Goal: Navigation & Orientation: Find specific page/section

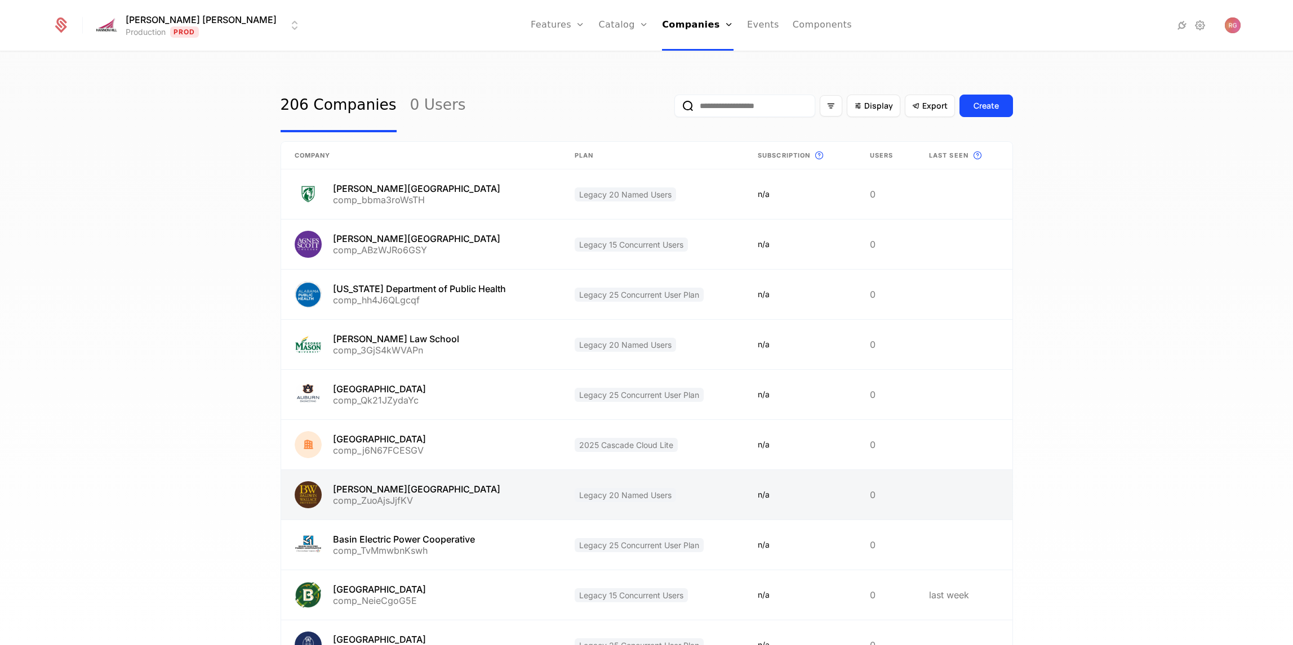
scroll to position [102, 0]
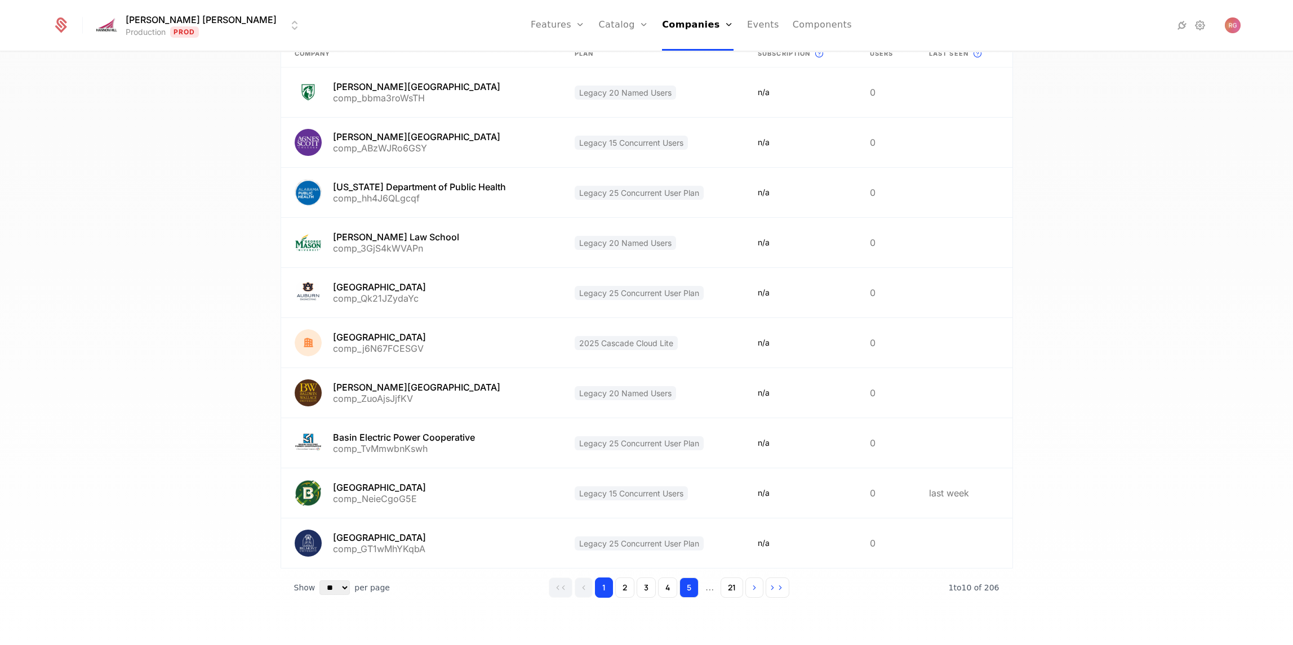
click at [689, 592] on button "5" at bounding box center [688, 588] width 19 height 20
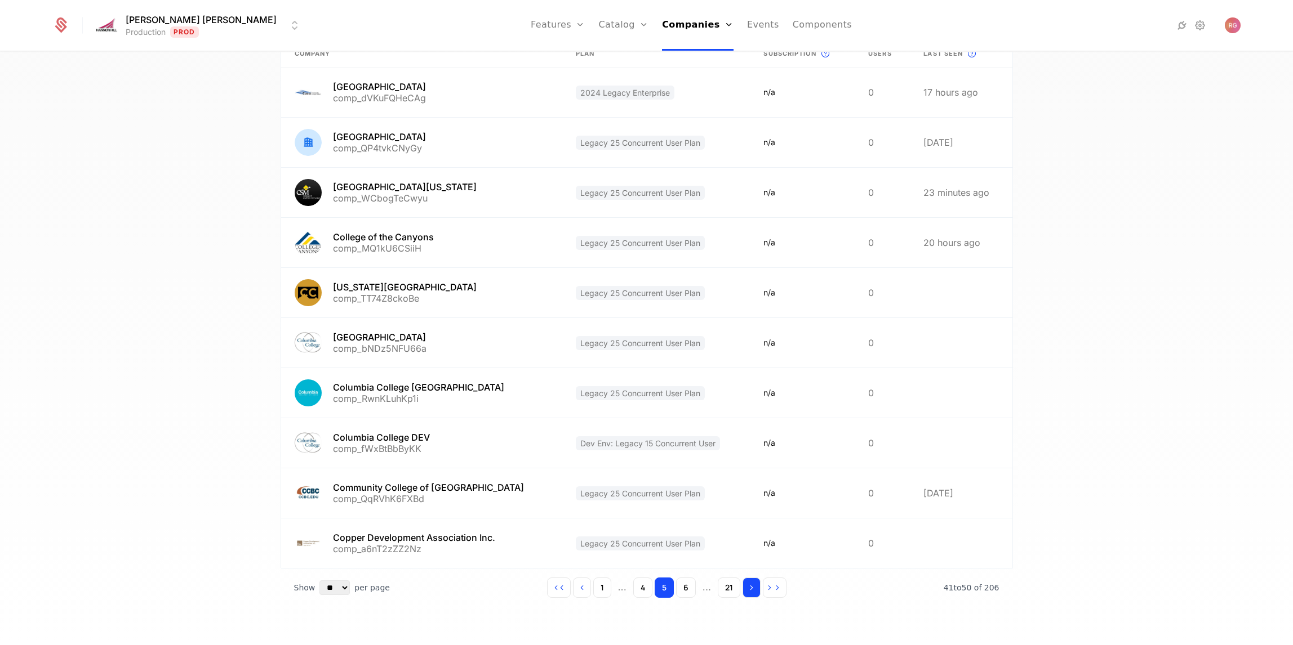
click at [754, 590] on icon "Go to next page" at bounding box center [751, 588] width 8 height 8
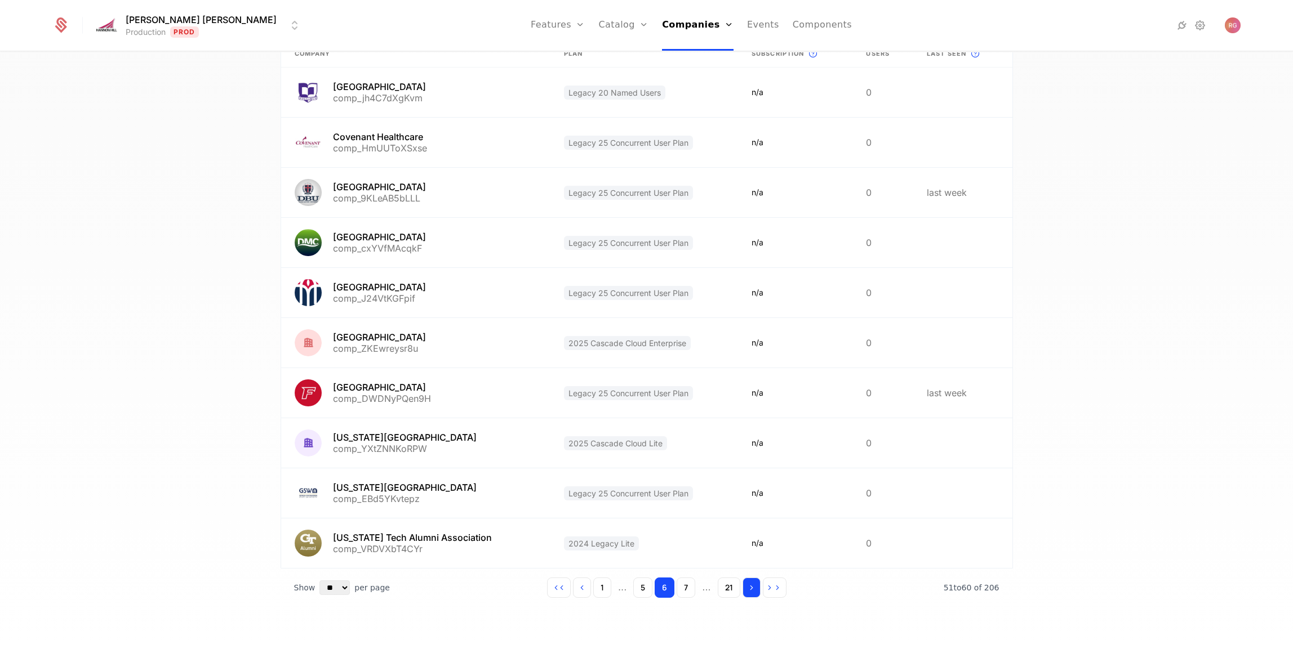
click at [754, 590] on button "Go to next page" at bounding box center [751, 588] width 18 height 20
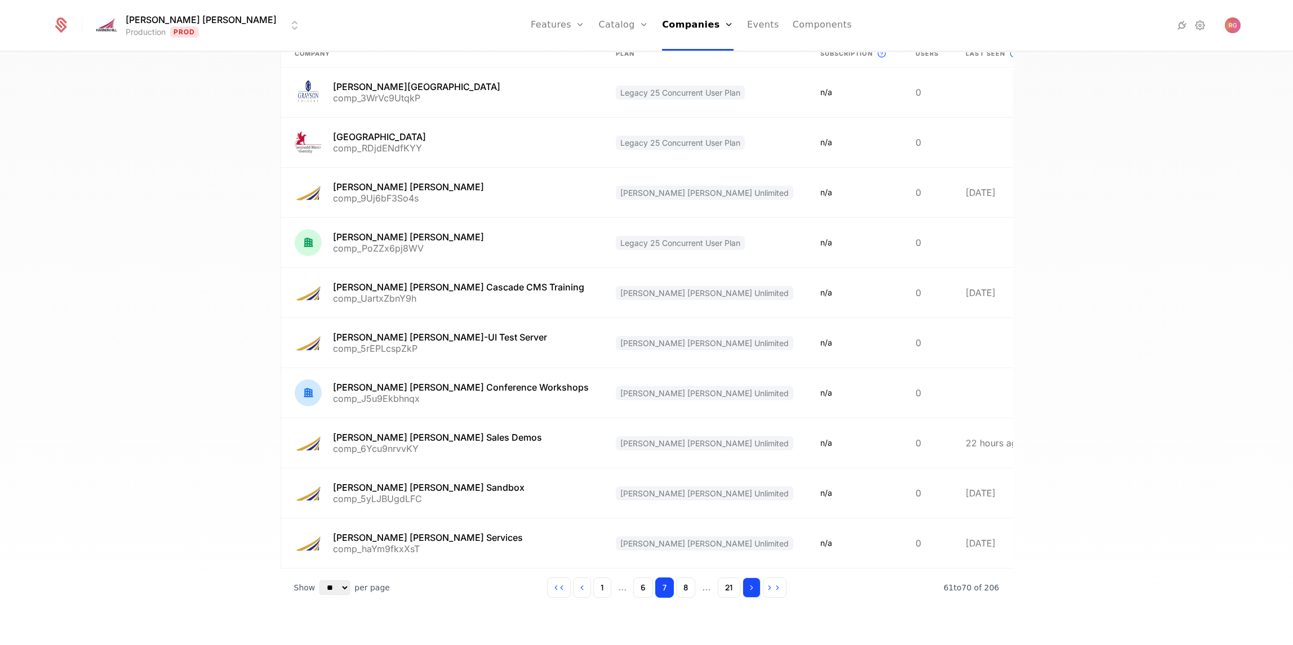
click at [754, 590] on icon "Go to next page" at bounding box center [751, 588] width 8 height 8
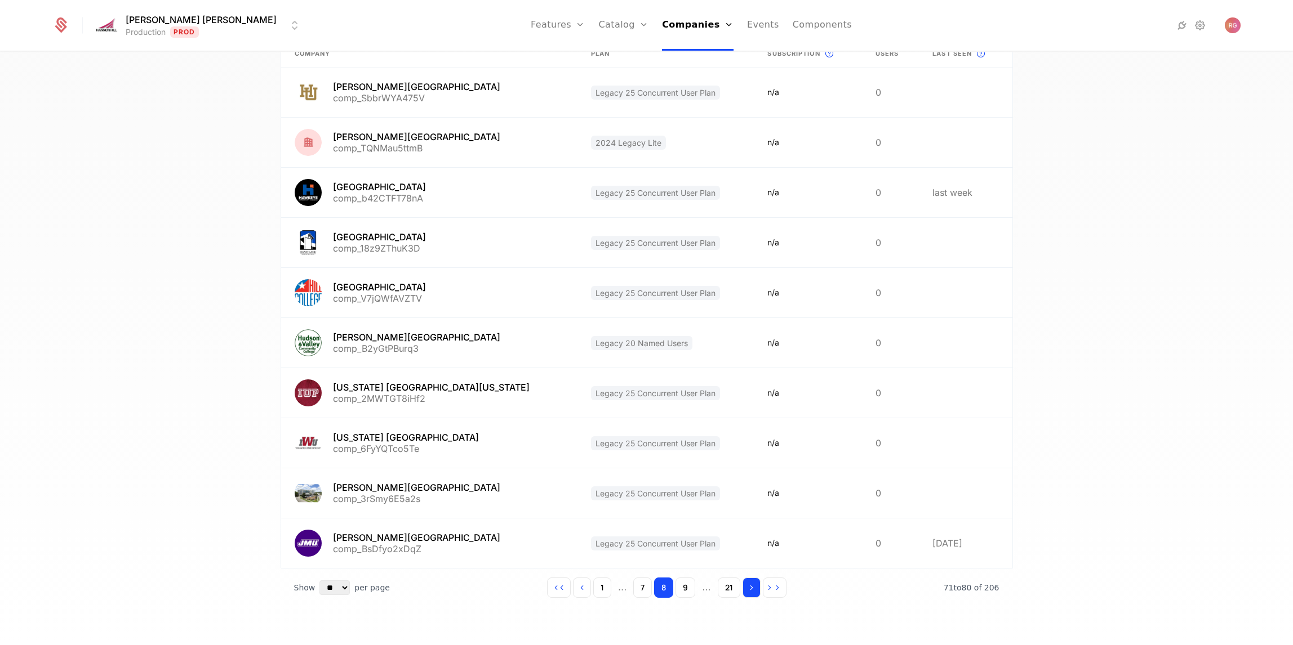
click at [754, 590] on icon "Go to next page" at bounding box center [751, 588] width 8 height 8
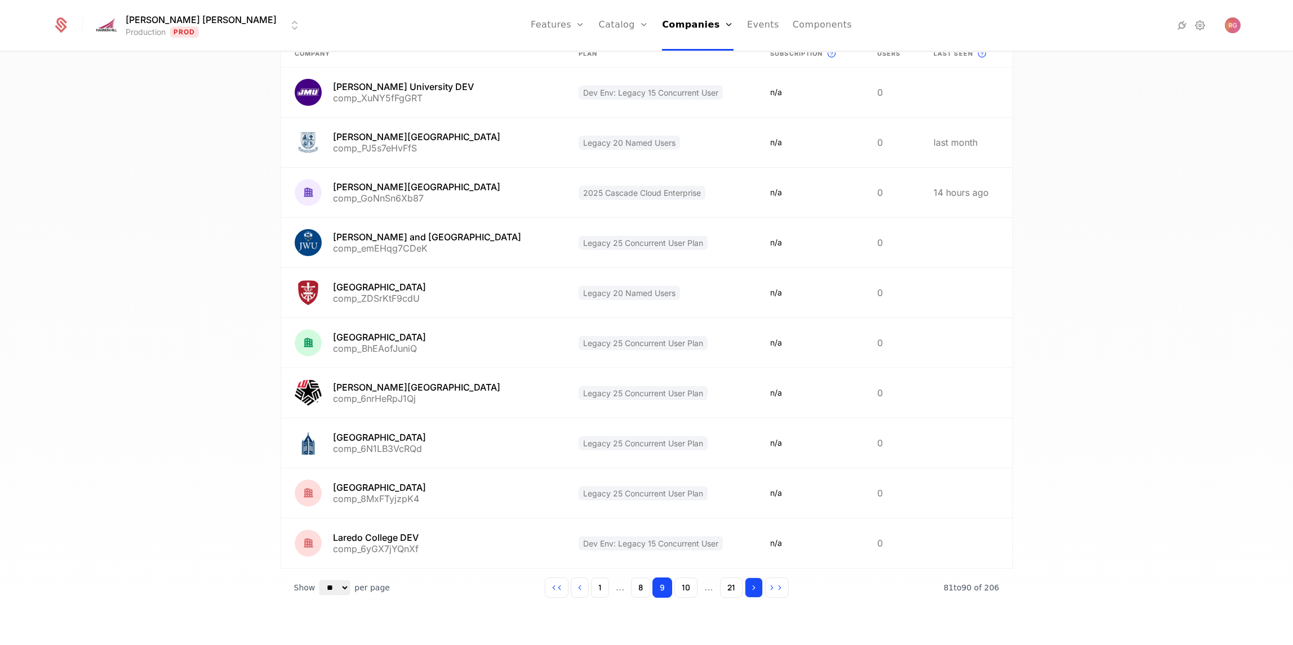
click at [754, 590] on icon "Go to next page" at bounding box center [754, 588] width 8 height 8
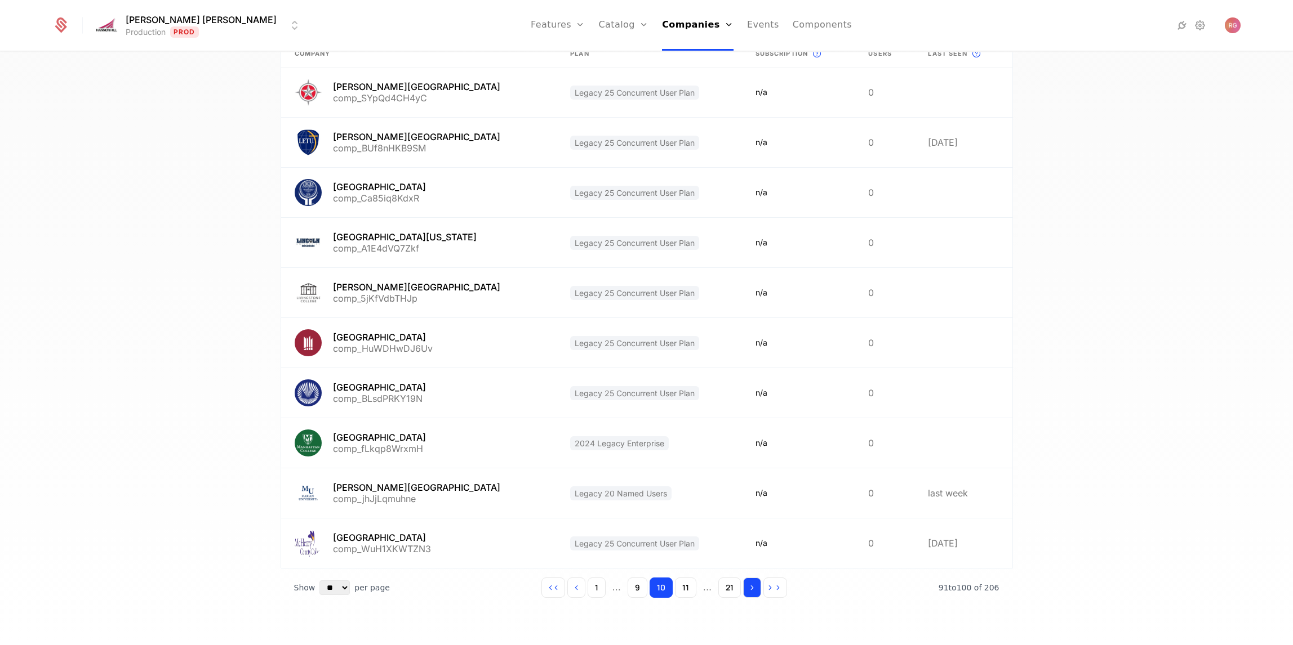
click at [754, 590] on icon "Go to next page" at bounding box center [752, 588] width 8 height 8
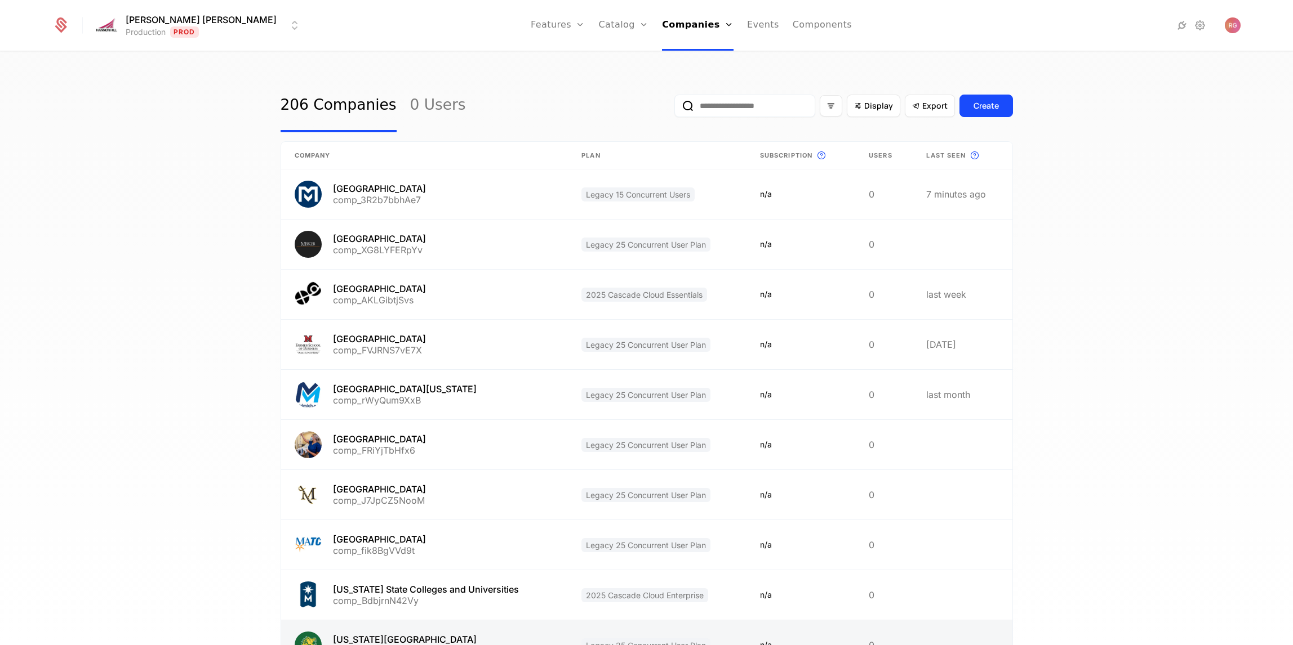
scroll to position [1, 0]
